Goal: Check status: Verify the current state of an ongoing process or item

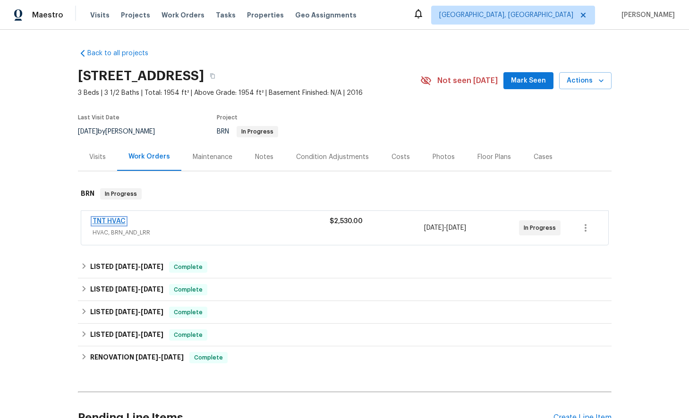
click at [124, 220] on link "TNT HVAC" at bounding box center [108, 221] width 33 height 7
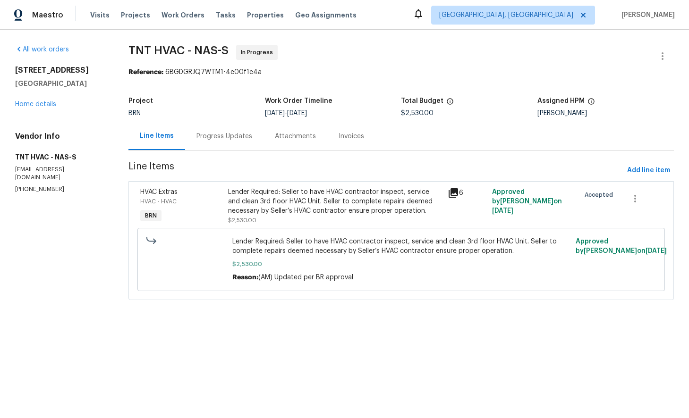
click at [216, 136] on div "Progress Updates" at bounding box center [224, 136] width 56 height 9
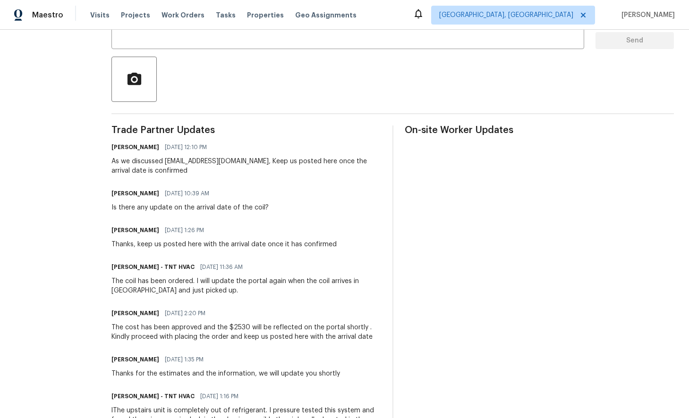
scroll to position [210, 0]
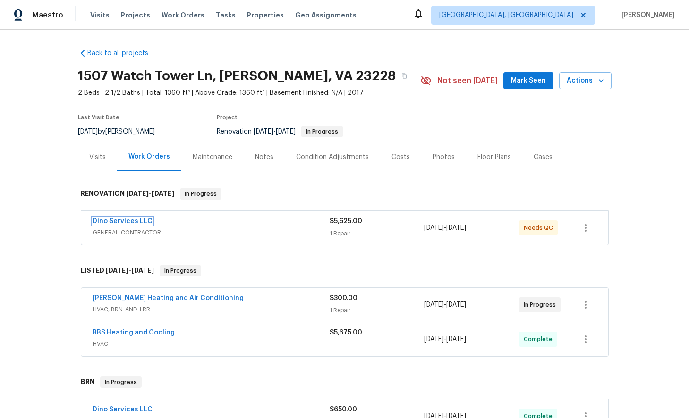
click at [127, 222] on link "Dino Services LLC" at bounding box center [122, 221] width 60 height 7
drag, startPoint x: 342, startPoint y: 76, endPoint x: 324, endPoint y: 75, distance: 17.6
click at [401, 77] on icon "button" at bounding box center [404, 76] width 6 height 6
